Goal: Task Accomplishment & Management: Complete application form

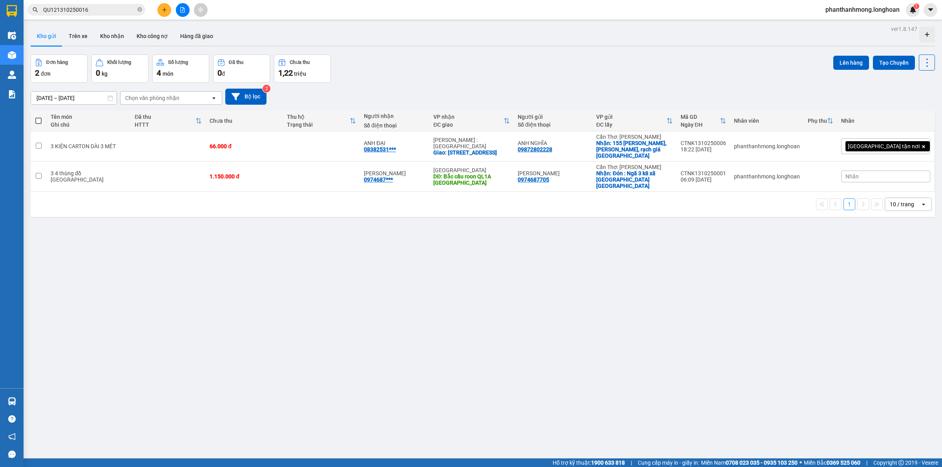
click at [160, 12] on button at bounding box center [164, 10] width 14 height 14
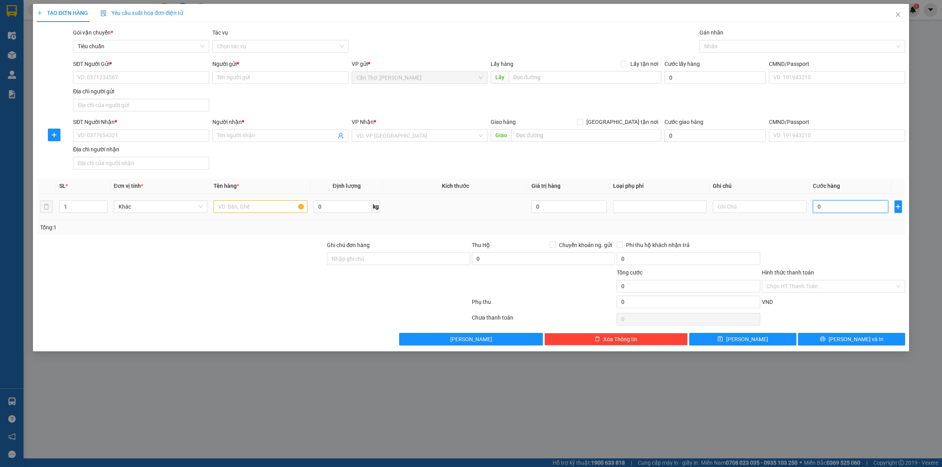
click at [818, 209] on input "0" at bounding box center [850, 207] width 75 height 13
type input "1"
type input "11"
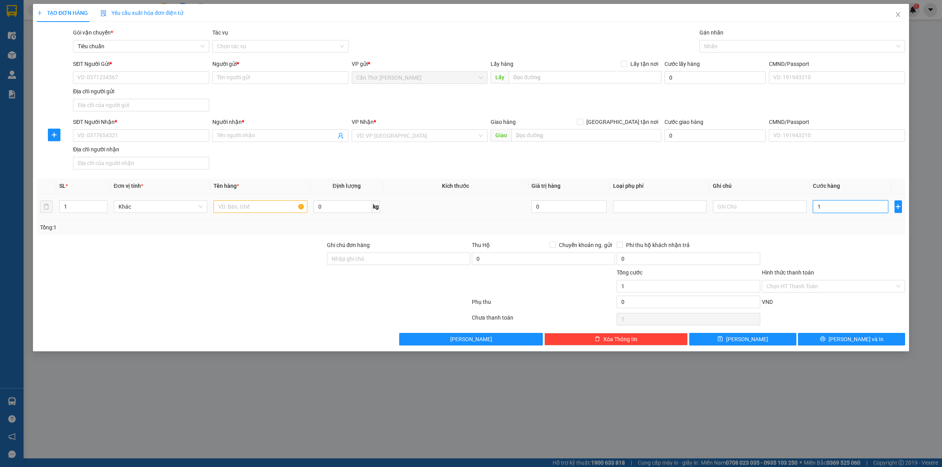
type input "11"
type input "112"
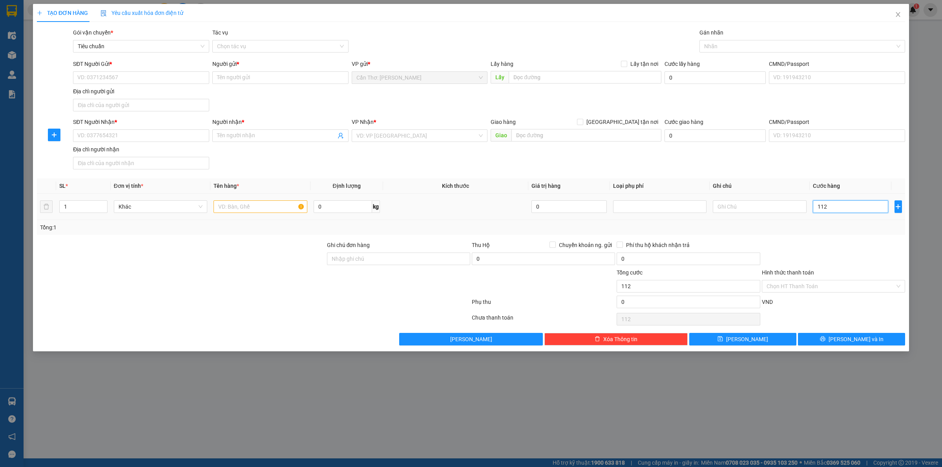
type input "1.122"
type input "112"
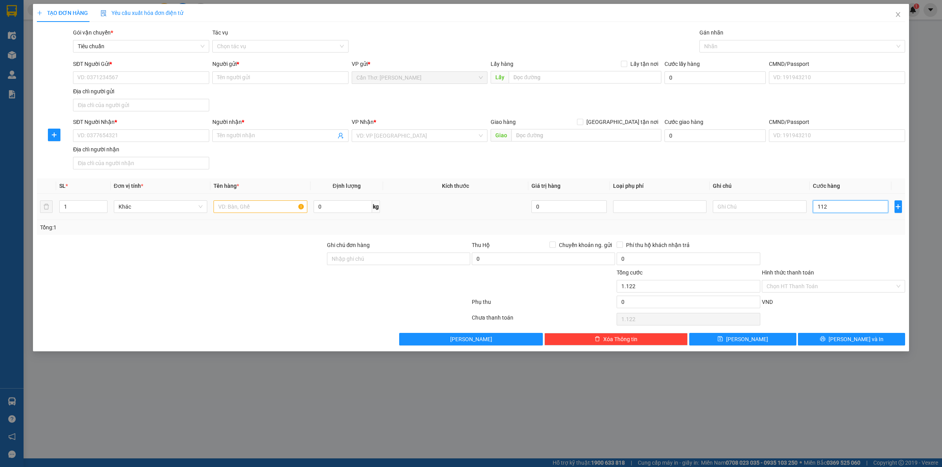
type input "112"
type input "1.120"
type input "11.200"
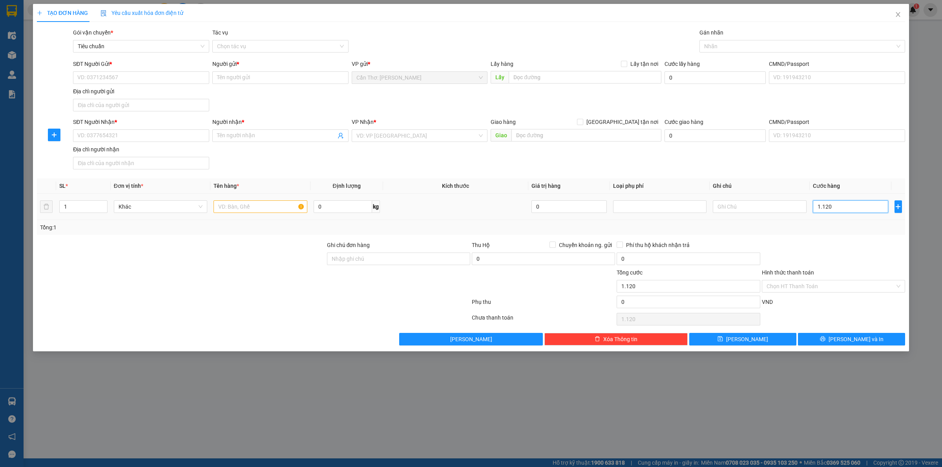
type input "11.200"
type input "112.000"
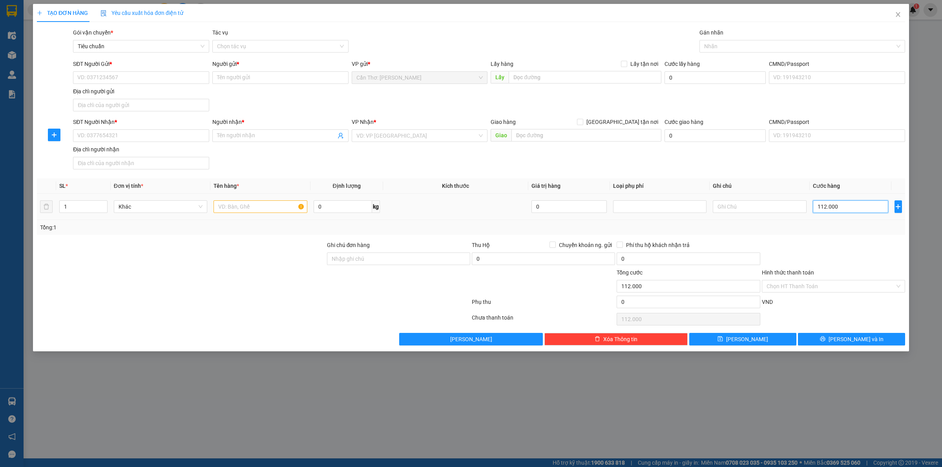
type input "1.120.000"
click at [409, 122] on div "VP Nhận *" at bounding box center [420, 122] width 136 height 9
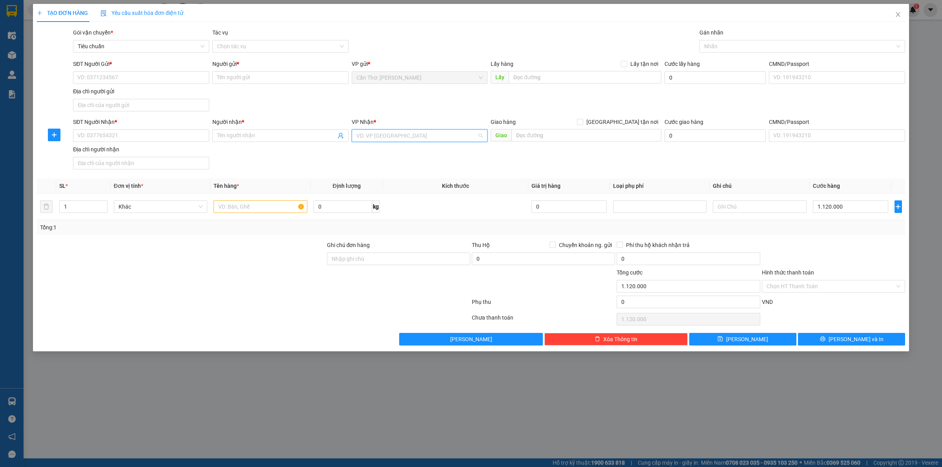
click at [411, 136] on input "search" at bounding box center [416, 136] width 121 height 12
type input "hai"
click at [419, 164] on div "[GEOGRAPHIC_DATA]: VP Hai Bà Trưng" at bounding box center [432, 164] width 153 height 9
click at [223, 213] on input "text" at bounding box center [259, 207] width 93 height 13
type input "1 xe số"
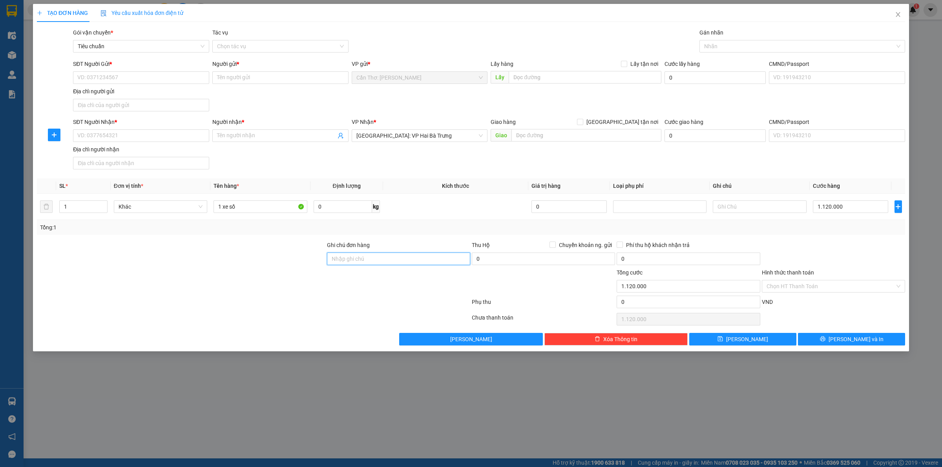
click at [365, 257] on input "Ghi chú đơn hàng" at bounding box center [398, 259] width 143 height 13
type input "1 CHÌA KHÓA"
click at [249, 201] on input "1 xe số" at bounding box center [259, 207] width 93 height 13
type input "1 xe số 64-F1 641.34"
click at [168, 78] on input "SĐT Người Gửi *" at bounding box center [141, 77] width 136 height 13
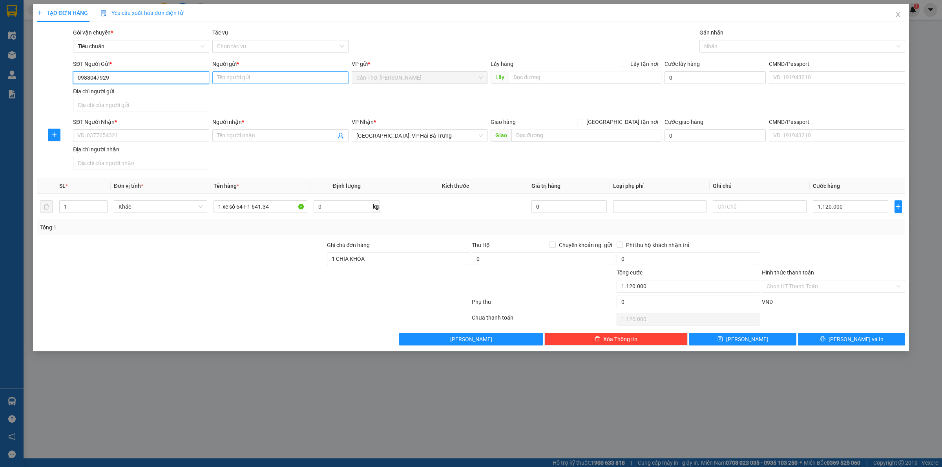
type input "0988047929"
click at [230, 81] on input "Người gửi *" at bounding box center [280, 77] width 136 height 13
type input "A"
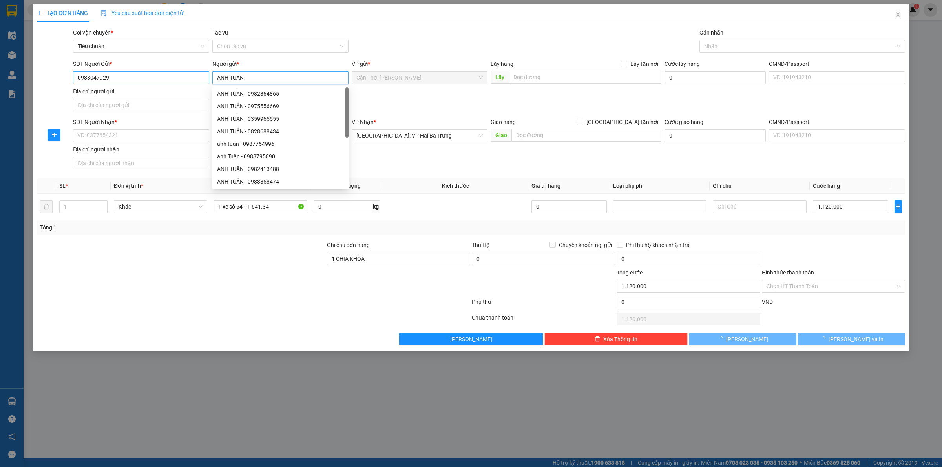
type input "ANH TUẤN"
click at [126, 79] on input "0988047929" at bounding box center [141, 77] width 136 height 13
click at [127, 79] on input "0988047929" at bounding box center [141, 77] width 136 height 13
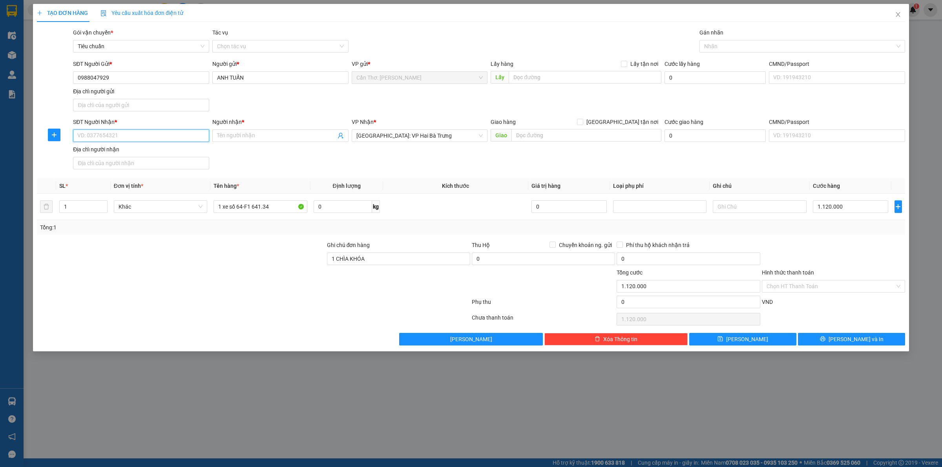
click at [143, 139] on input "SĐT Người Nhận *" at bounding box center [141, 136] width 136 height 13
paste input "0988047929"
type input "0988047929"
click at [245, 139] on input "Người nhận *" at bounding box center [276, 135] width 119 height 9
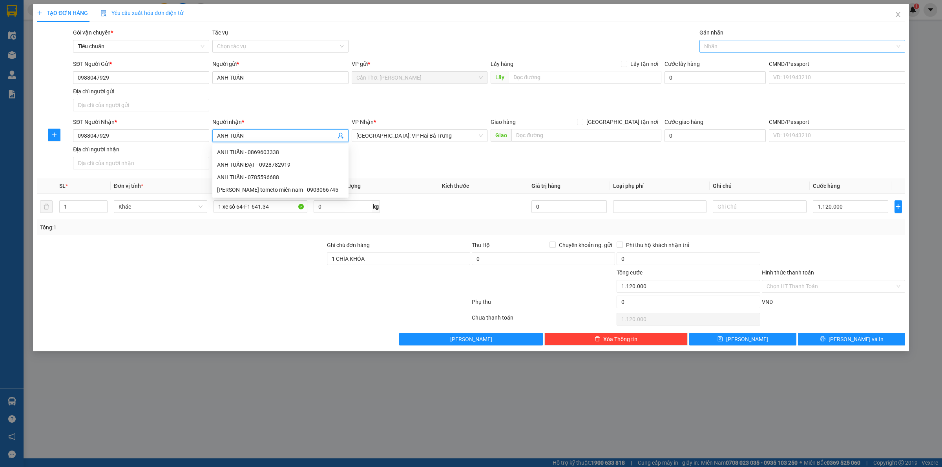
click at [737, 47] on div at bounding box center [798, 46] width 194 height 9
type input "ANH TUẤN"
type input "XE"
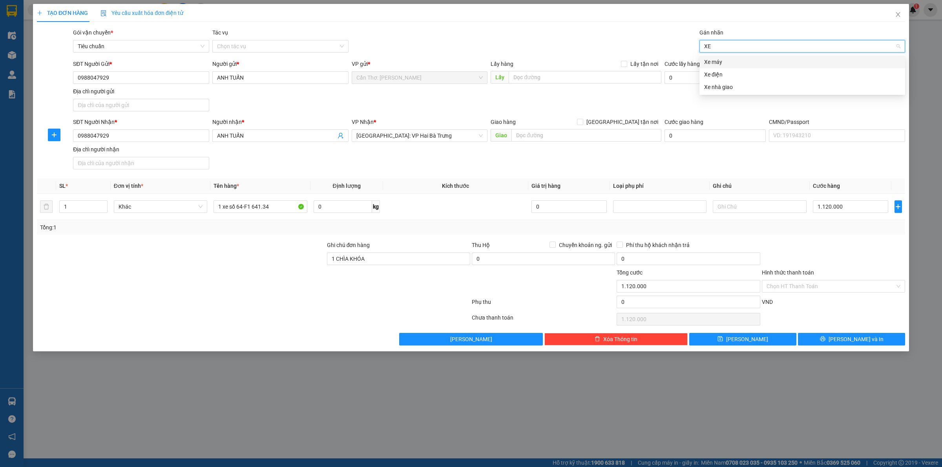
click at [730, 62] on div "Xe máy" at bounding box center [802, 62] width 196 height 9
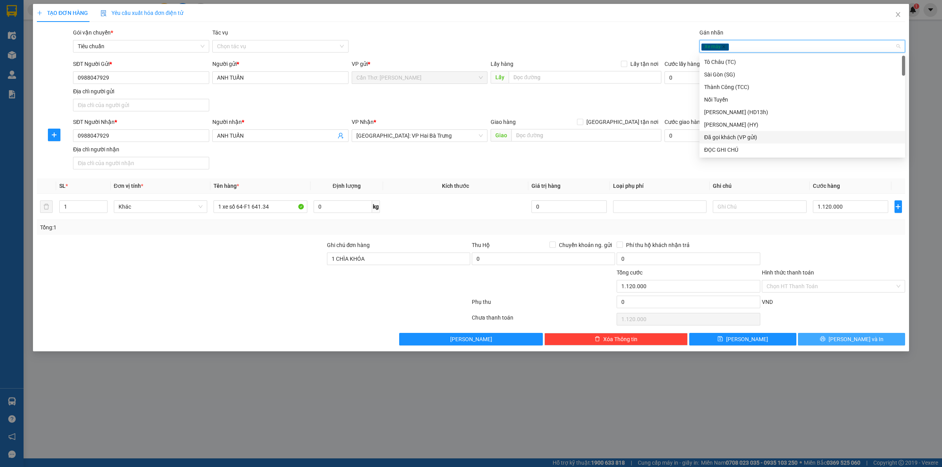
click at [825, 340] on icon "printer" at bounding box center [822, 339] width 5 height 5
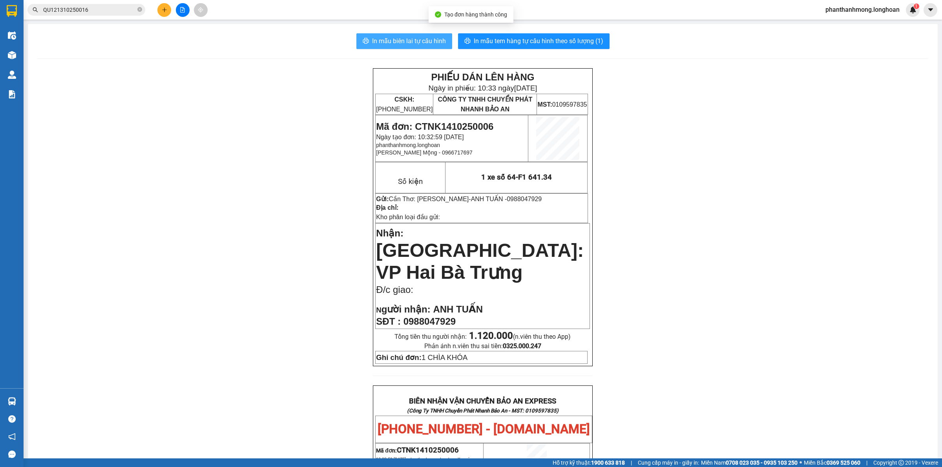
click at [431, 46] on span "In mẫu biên lai tự cấu hình" at bounding box center [409, 41] width 74 height 10
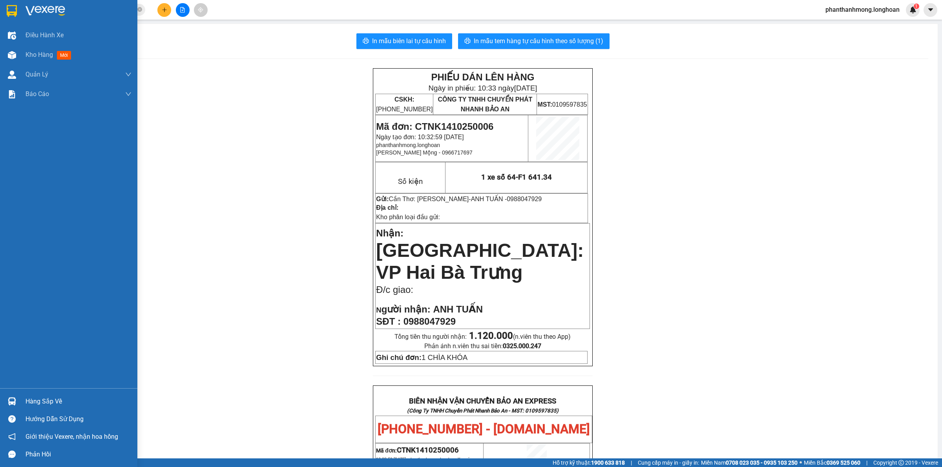
click at [15, 7] on img at bounding box center [12, 11] width 10 height 12
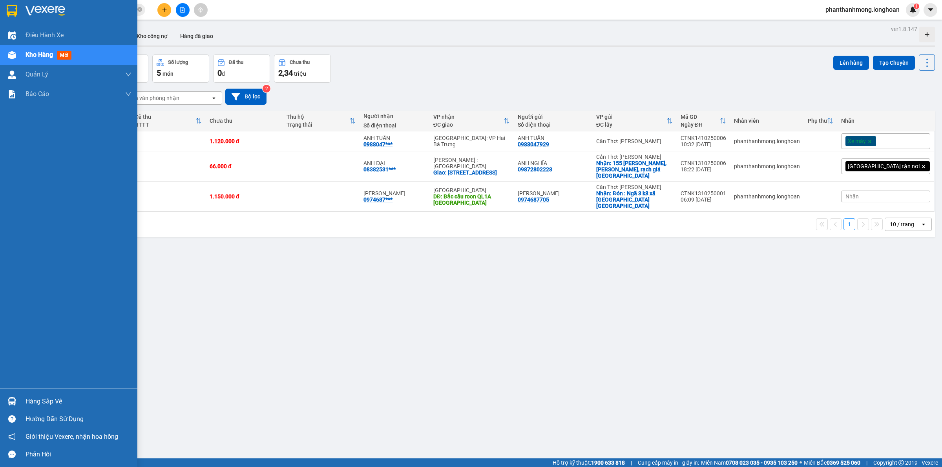
click at [7, 7] on img at bounding box center [12, 11] width 10 height 12
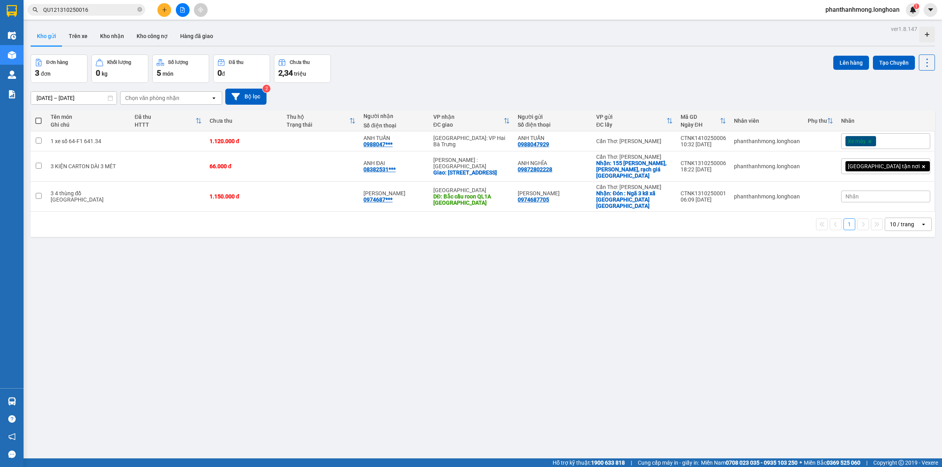
click at [76, 8] on input "QU121310250016" at bounding box center [89, 9] width 93 height 9
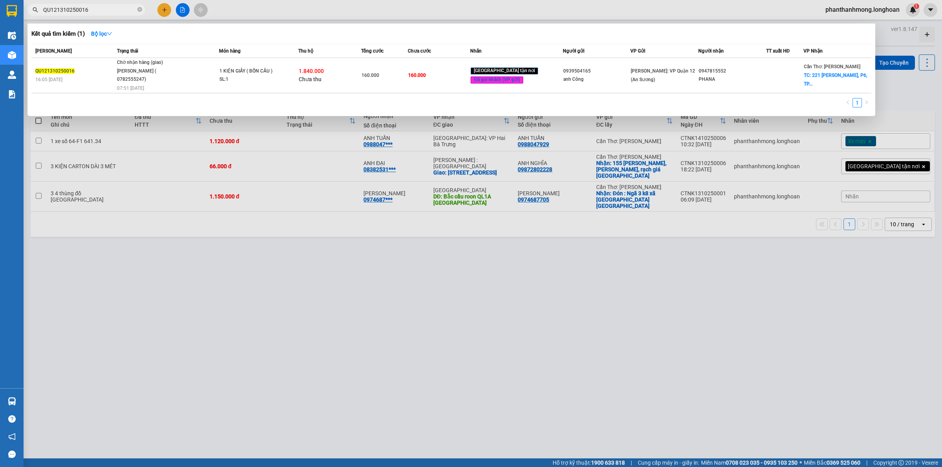
click at [76, 8] on input "QU121310250016" at bounding box center [89, 9] width 93 height 9
paste input "0966603858"
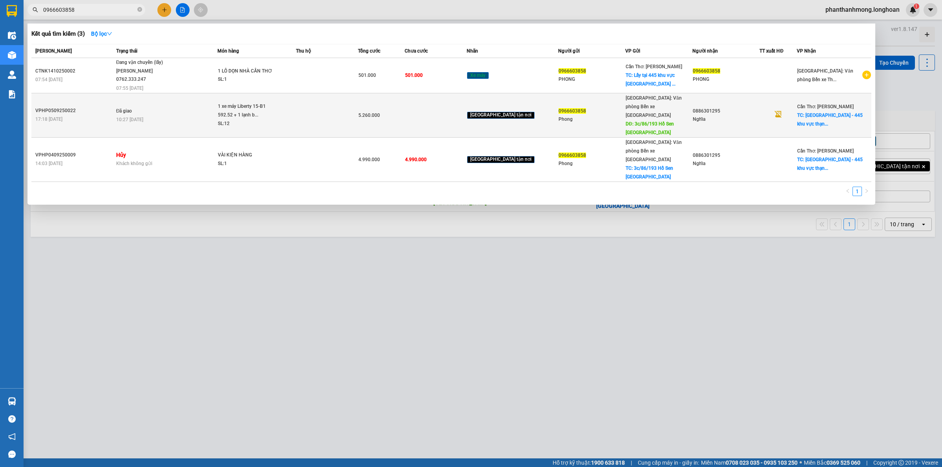
type input "0966603858"
click at [274, 93] on td "1 xe máy Liberty 15-B1 592.52 + 1 lạnh b... SL: 12" at bounding box center [256, 115] width 78 height 44
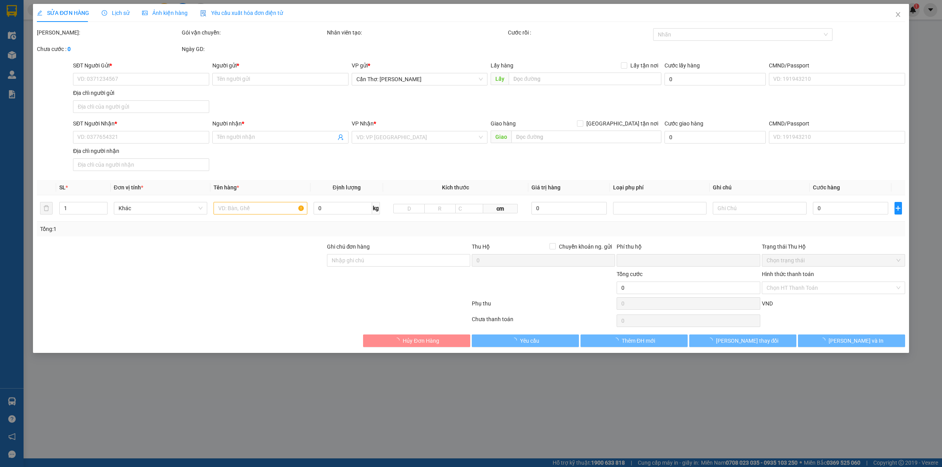
click at [113, 12] on span "Lịch sử" at bounding box center [116, 13] width 28 height 6
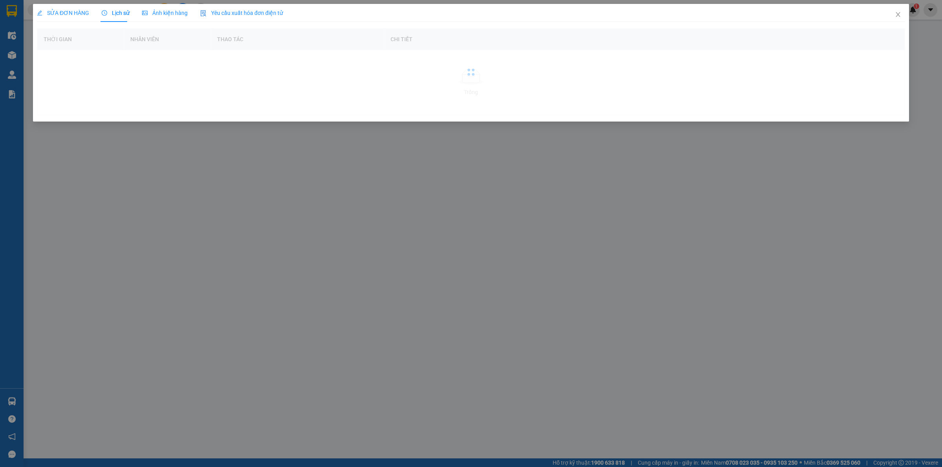
click at [117, 16] on div "Lịch sử" at bounding box center [116, 13] width 28 height 9
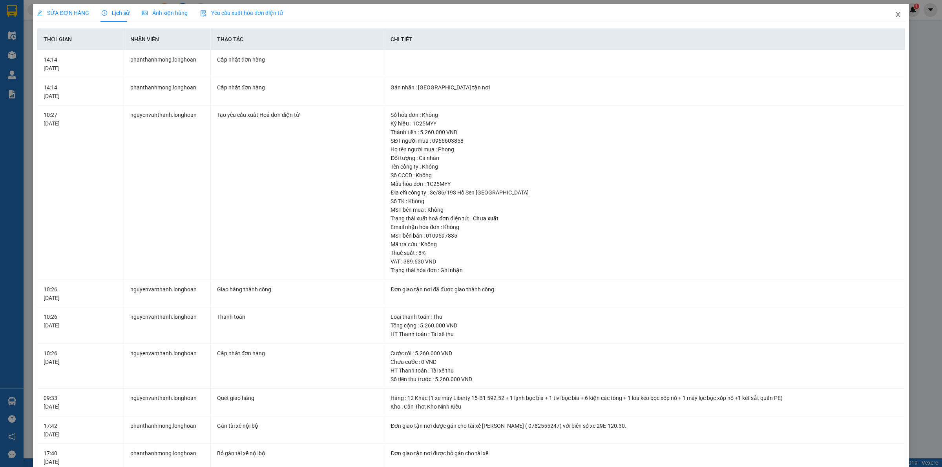
click at [890, 18] on span "Close" at bounding box center [898, 15] width 22 height 22
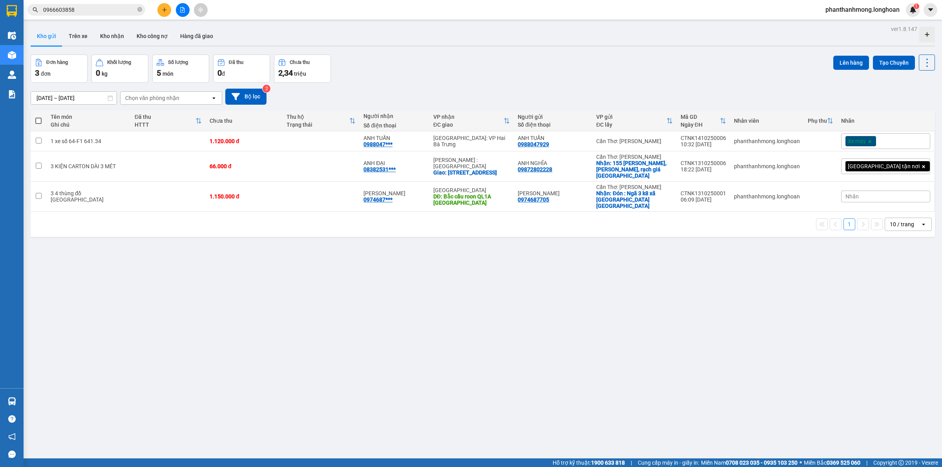
click at [92, 16] on div "Kết quả tìm kiếm ( 3 ) Bộ lọc Mã ĐH Trạng thái Món hàng Thu hộ Tổng cước Chưa c…" at bounding box center [76, 10] width 153 height 14
click at [90, 13] on input "0966603858" at bounding box center [89, 9] width 93 height 9
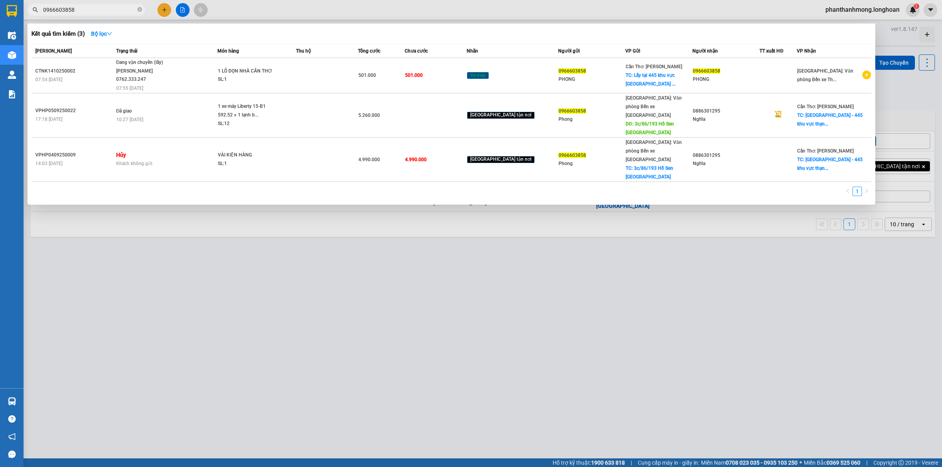
click at [90, 13] on input "0966603858" at bounding box center [89, 9] width 93 height 9
drag, startPoint x: 214, startPoint y: 267, endPoint x: 205, endPoint y: 260, distance: 12.0
click at [214, 267] on div at bounding box center [471, 233] width 942 height 467
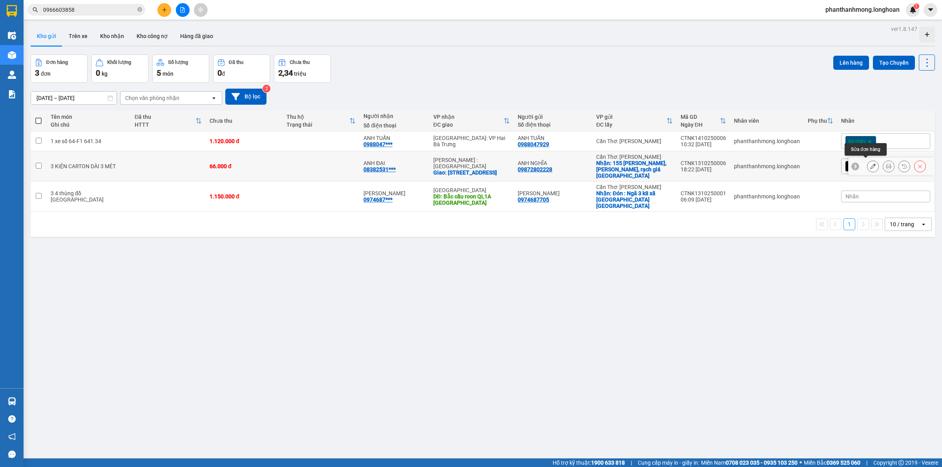
click at [870, 166] on icon at bounding box center [872, 166] width 5 height 5
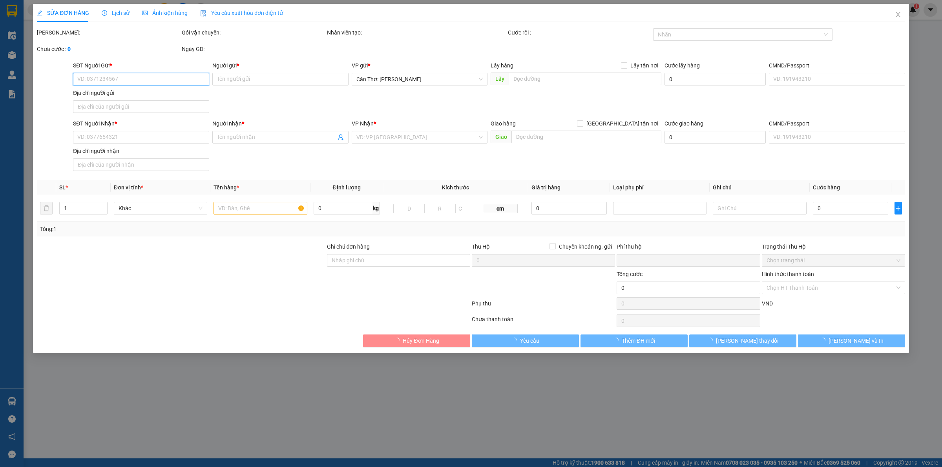
type input "09872802228"
type input "ANH NGHĨA"
checkbox input "true"
type input "155 [PERSON_NAME], [GEOGRAPHIC_DATA], rạch giá [GEOGRAPHIC_DATA]"
type input "0838253130"
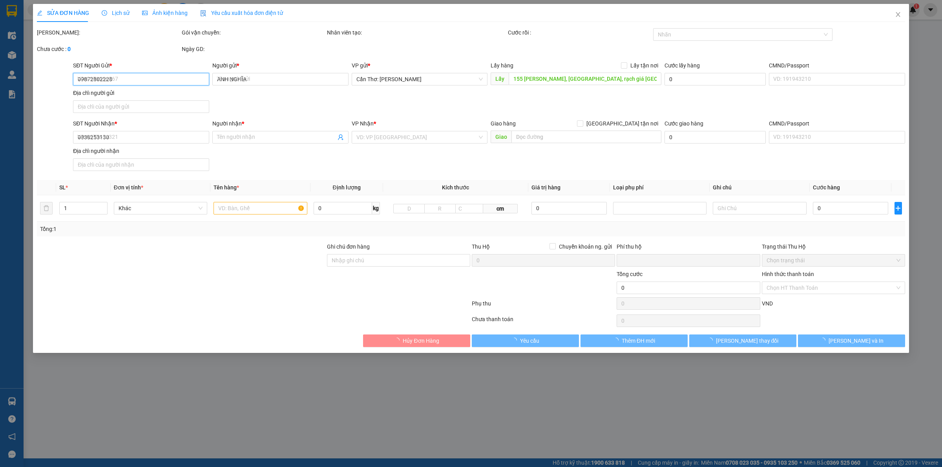
type input "ANH ĐẠI"
checkbox input "true"
type input "[STREET_ADDRESS]"
type input "0"
type input "66.000"
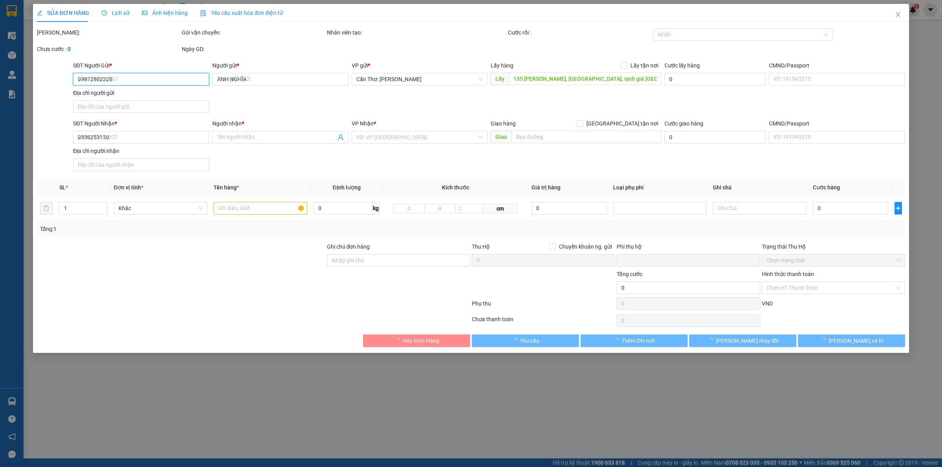
type input "66.000"
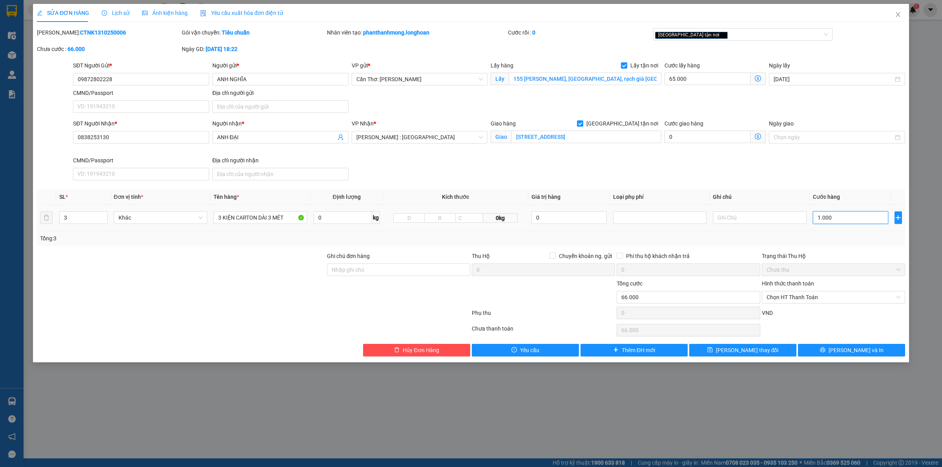
click at [827, 224] on input "1.000" at bounding box center [850, 218] width 75 height 13
type input "65.001"
type input "1"
type input "65.016"
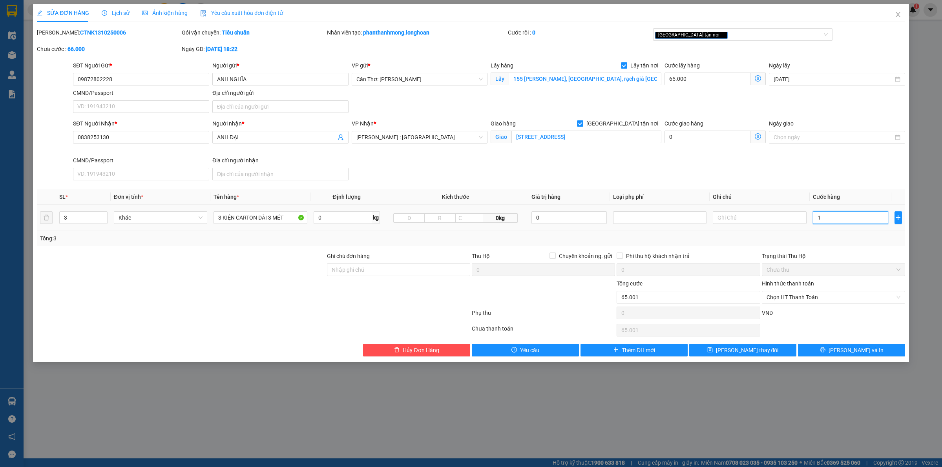
type input "65.016"
type input "160"
type input "65.160"
type input "66.600"
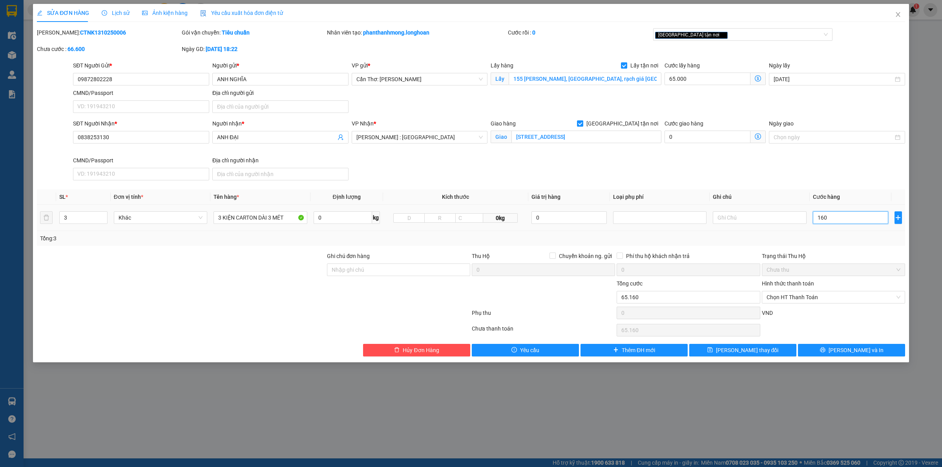
type input "66.600"
type input "1.600"
type input "81.000"
type input "16.000"
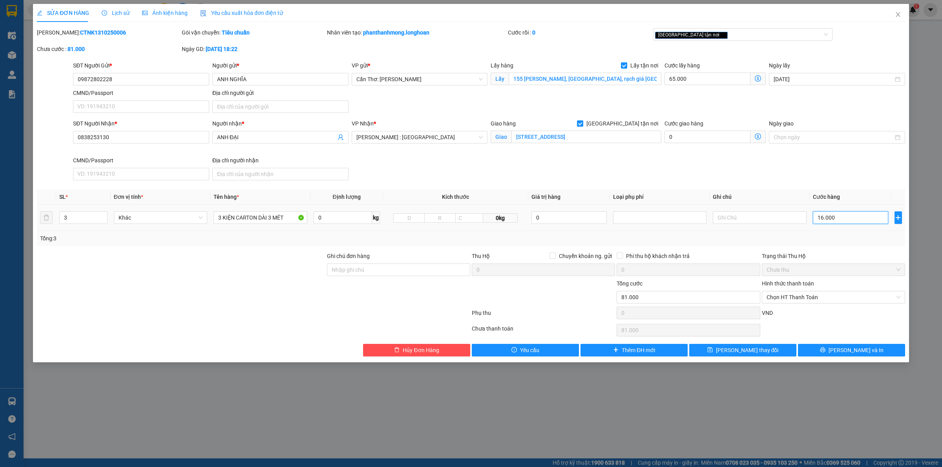
type input "225.000"
type input "160.000"
click at [101, 80] on input "09872802228" at bounding box center [141, 79] width 136 height 13
type input "0987280228"
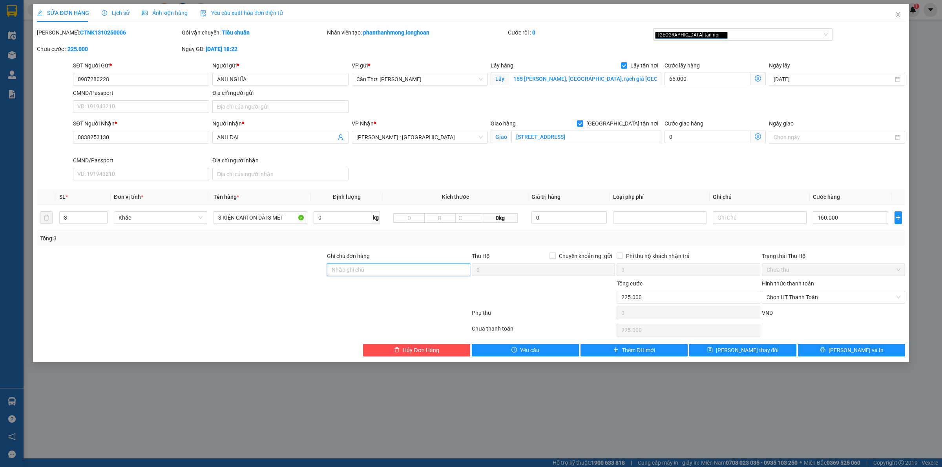
click at [385, 274] on input "Ghi chú đơn hàng" at bounding box center [398, 270] width 143 height 13
type input "nhận nguyên kiện, giao nguyên kiện, bể vỡ không đền"
click at [825, 350] on icon "printer" at bounding box center [822, 349] width 5 height 5
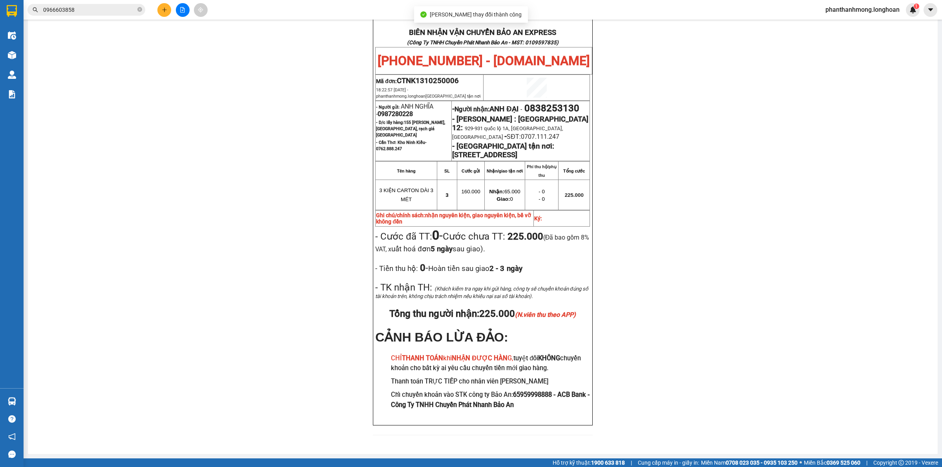
scroll to position [371, 0]
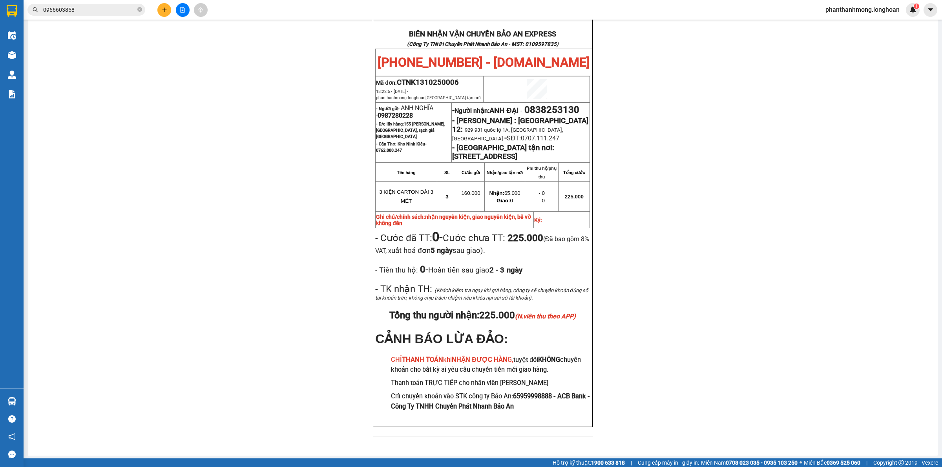
click at [393, 119] on span "0987280228" at bounding box center [395, 115] width 35 height 7
copy span "0987280228"
click at [544, 115] on span "0838253130" at bounding box center [551, 109] width 55 height 11
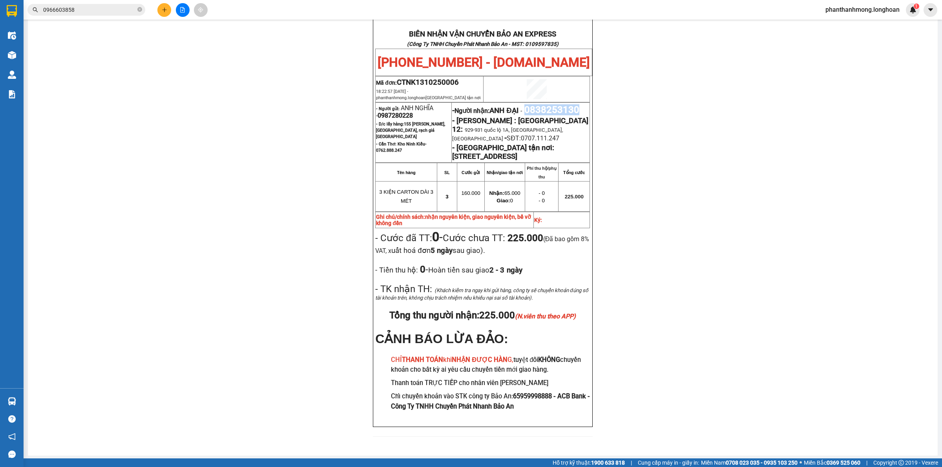
copy span "0838253130"
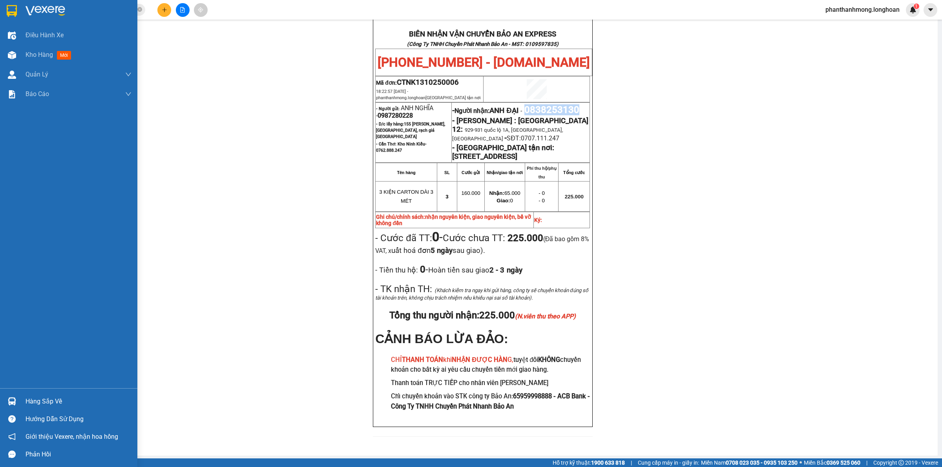
click at [16, 12] on img at bounding box center [12, 11] width 10 height 12
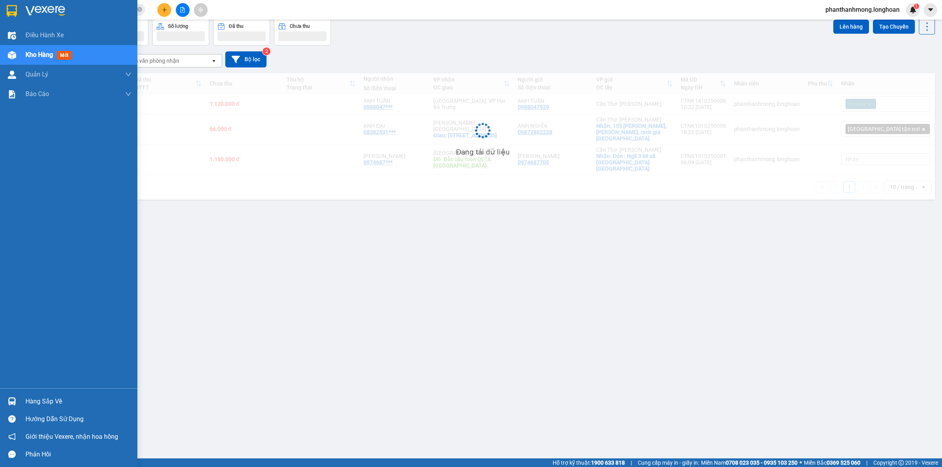
scroll to position [36, 0]
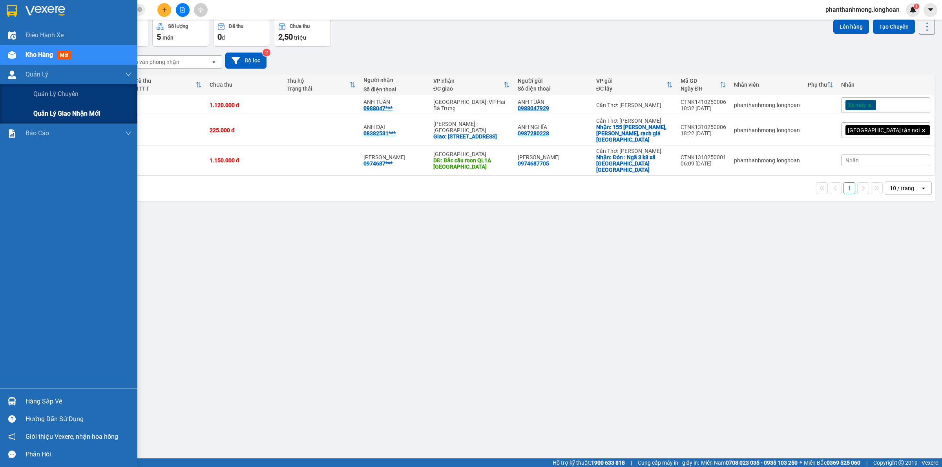
click at [36, 106] on div "Quản lý giao nhận mới" at bounding box center [82, 114] width 98 height 20
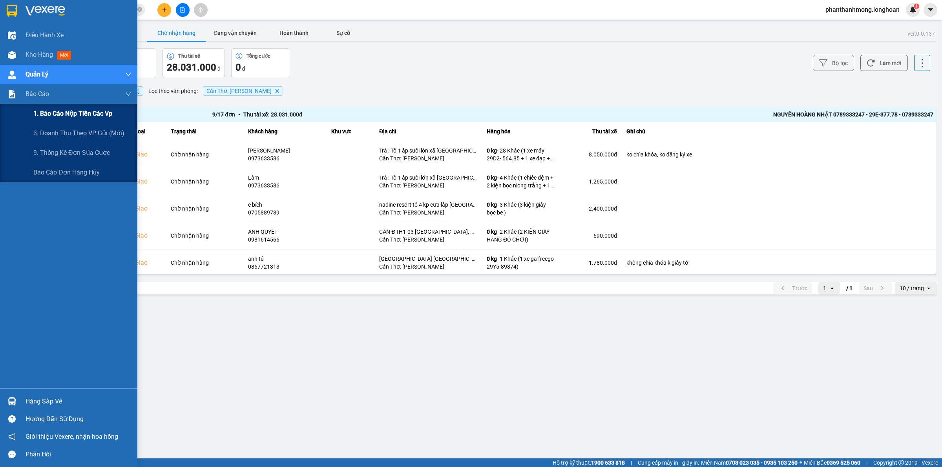
click at [69, 116] on span "1. Báo cáo nộp tiền các vp" at bounding box center [72, 114] width 79 height 10
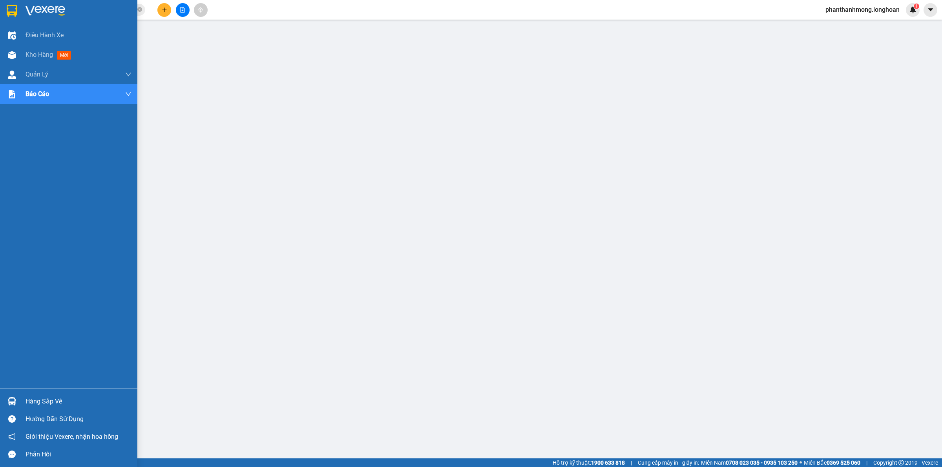
drag, startPoint x: 14, startPoint y: 10, endPoint x: 43, endPoint y: 2, distance: 30.1
click at [14, 10] on img at bounding box center [12, 11] width 10 height 12
